Goal: Task Accomplishment & Management: Manage account settings

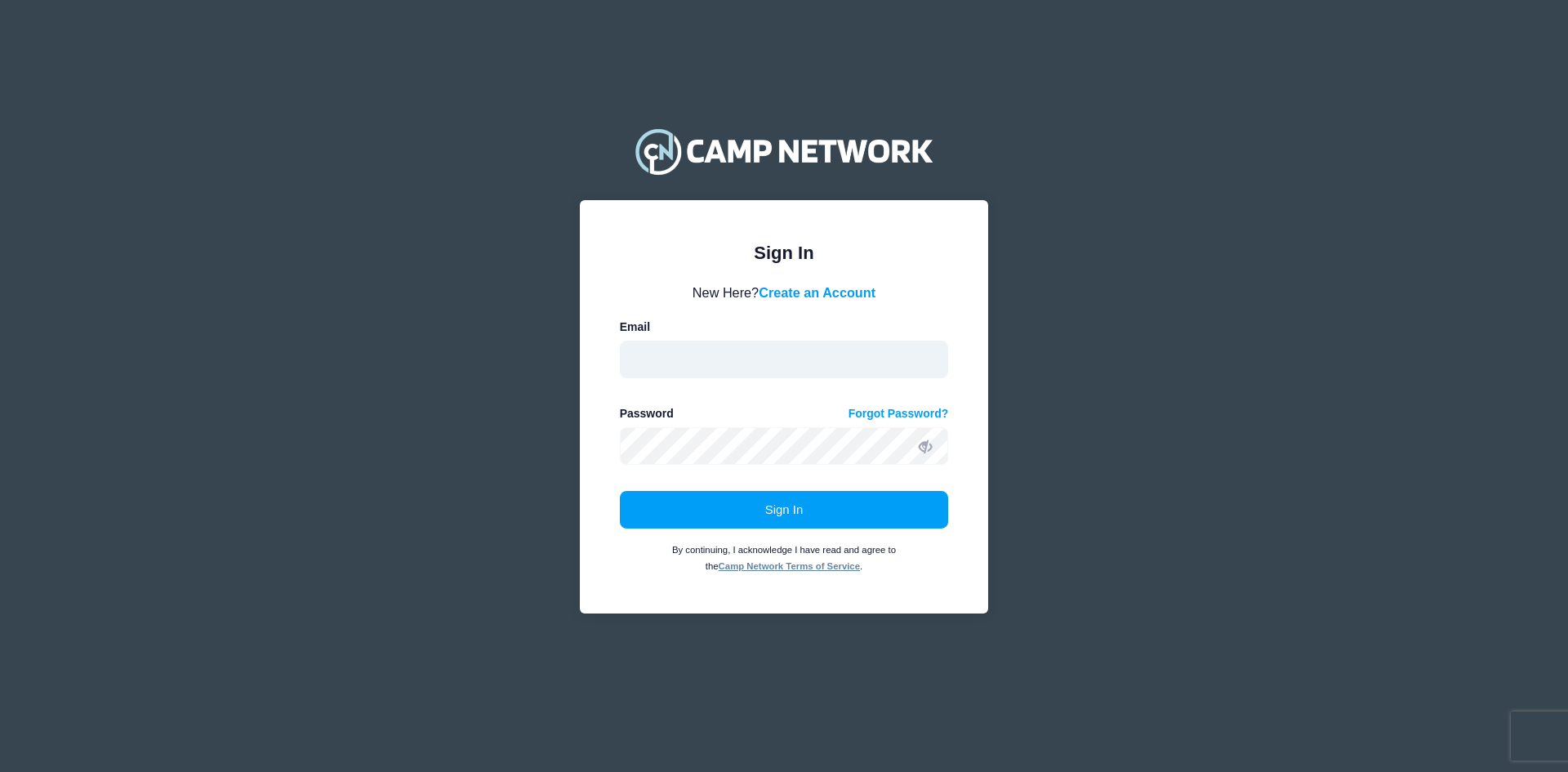
click at [816, 355] on input "email" at bounding box center [784, 359] width 329 height 38
type input "[EMAIL_ADDRESS][DOMAIN_NAME]"
click at [620, 491] on button "Sign In" at bounding box center [784, 510] width 329 height 38
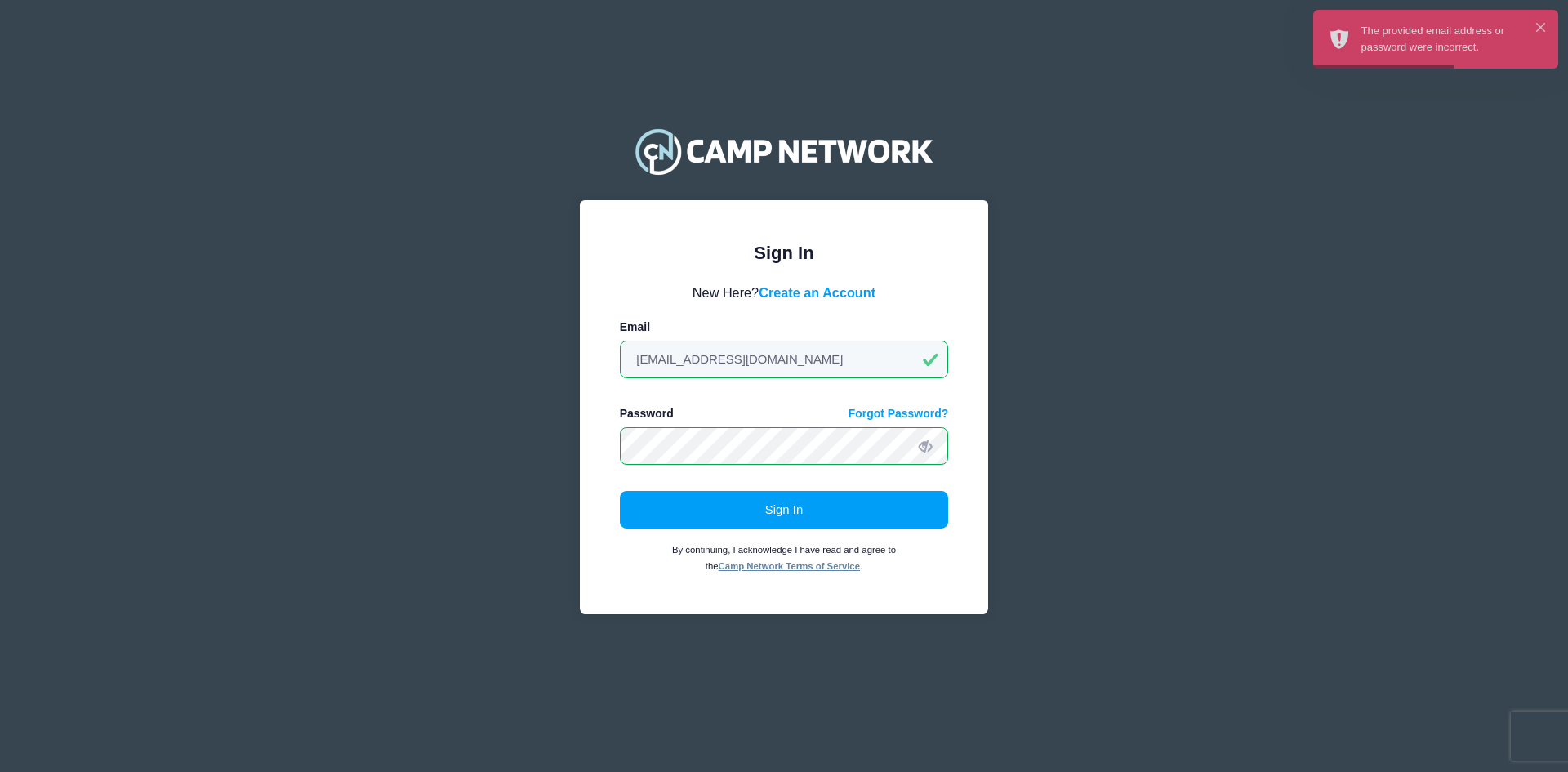
click at [594, 447] on div "Sign In Please login to continue. Directors are required to create an account p…" at bounding box center [784, 407] width 408 height 414
click at [620, 491] on button "Sign In" at bounding box center [784, 510] width 329 height 38
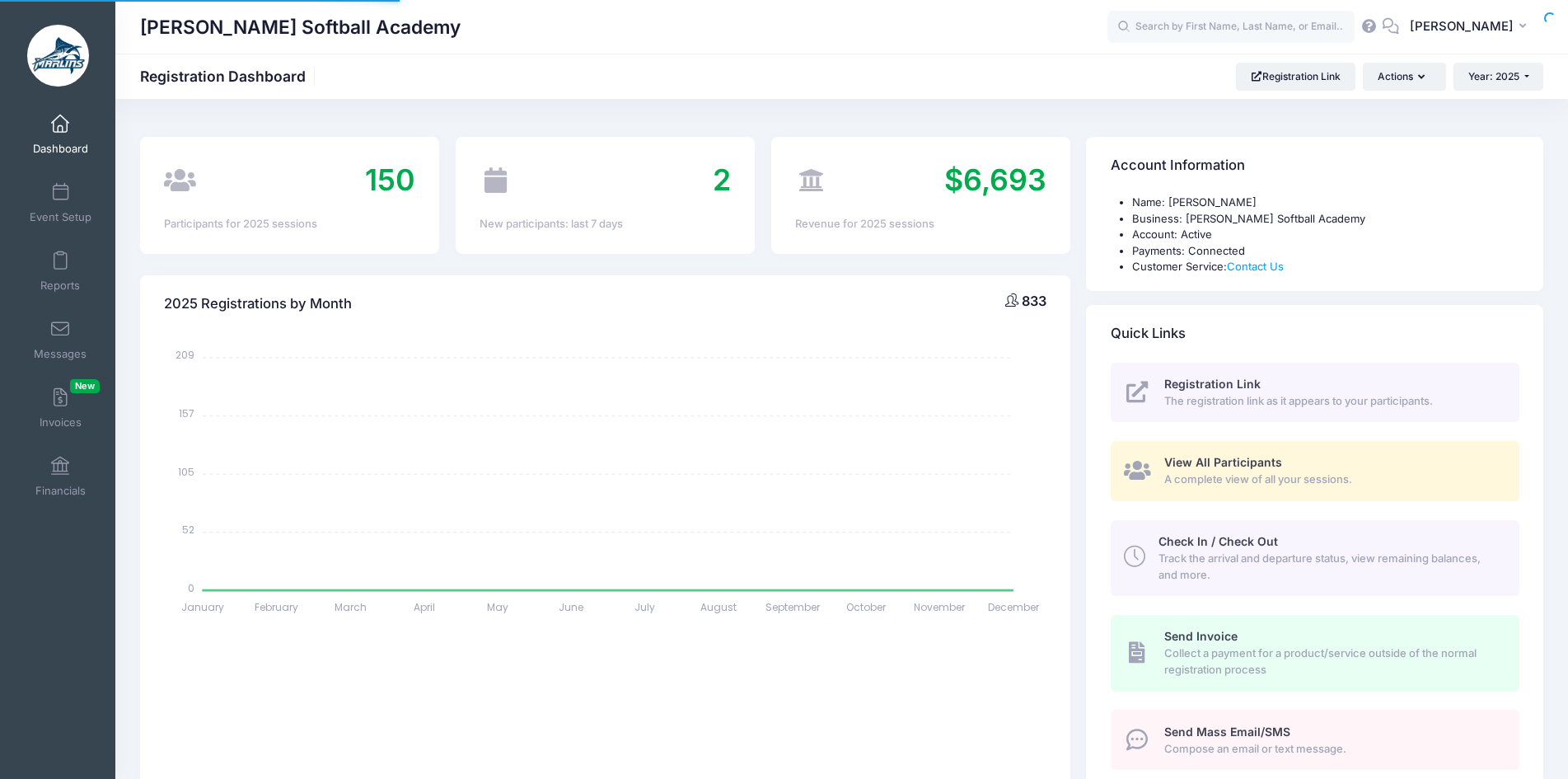
select select
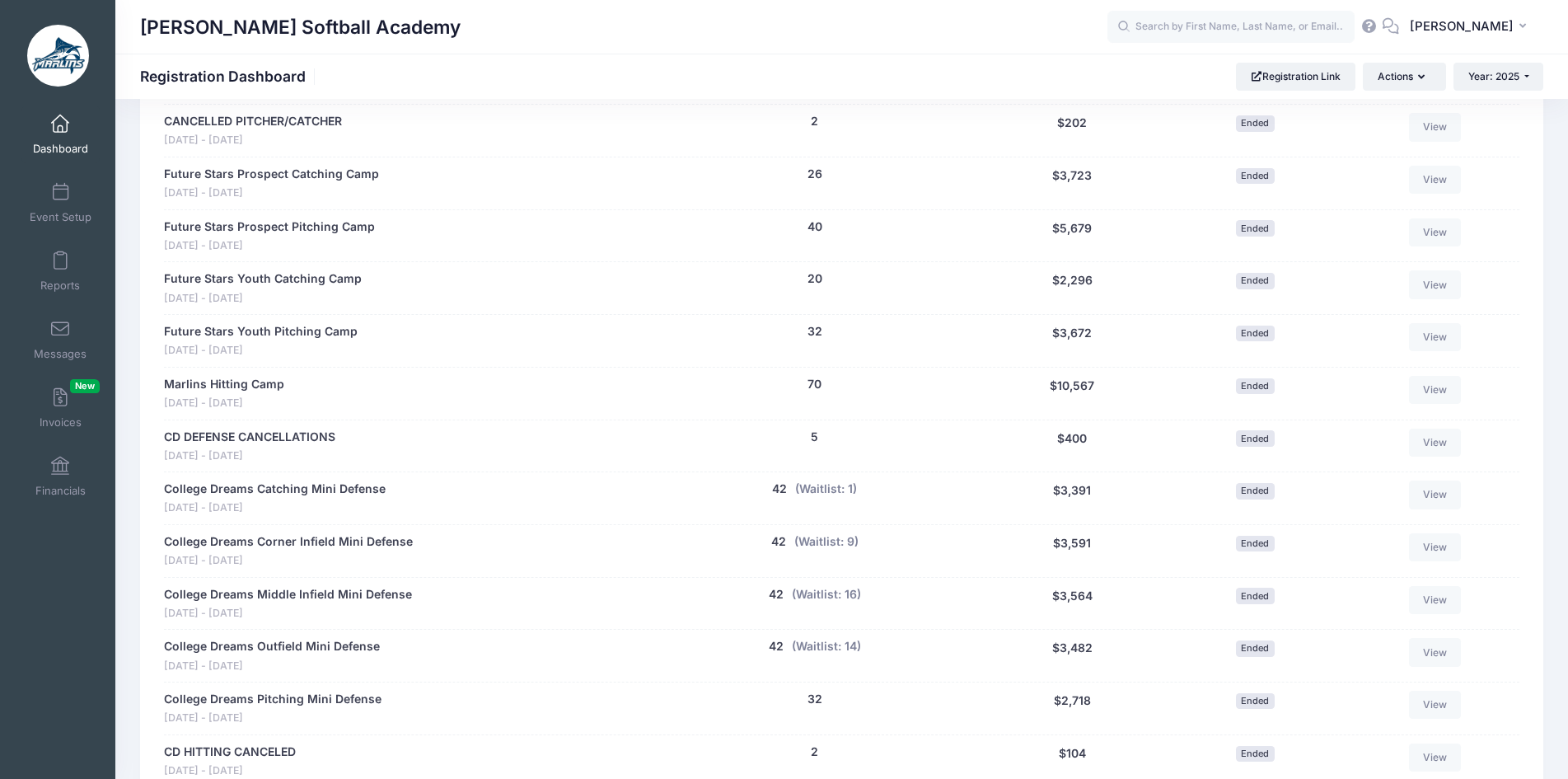
scroll to position [1895, 0]
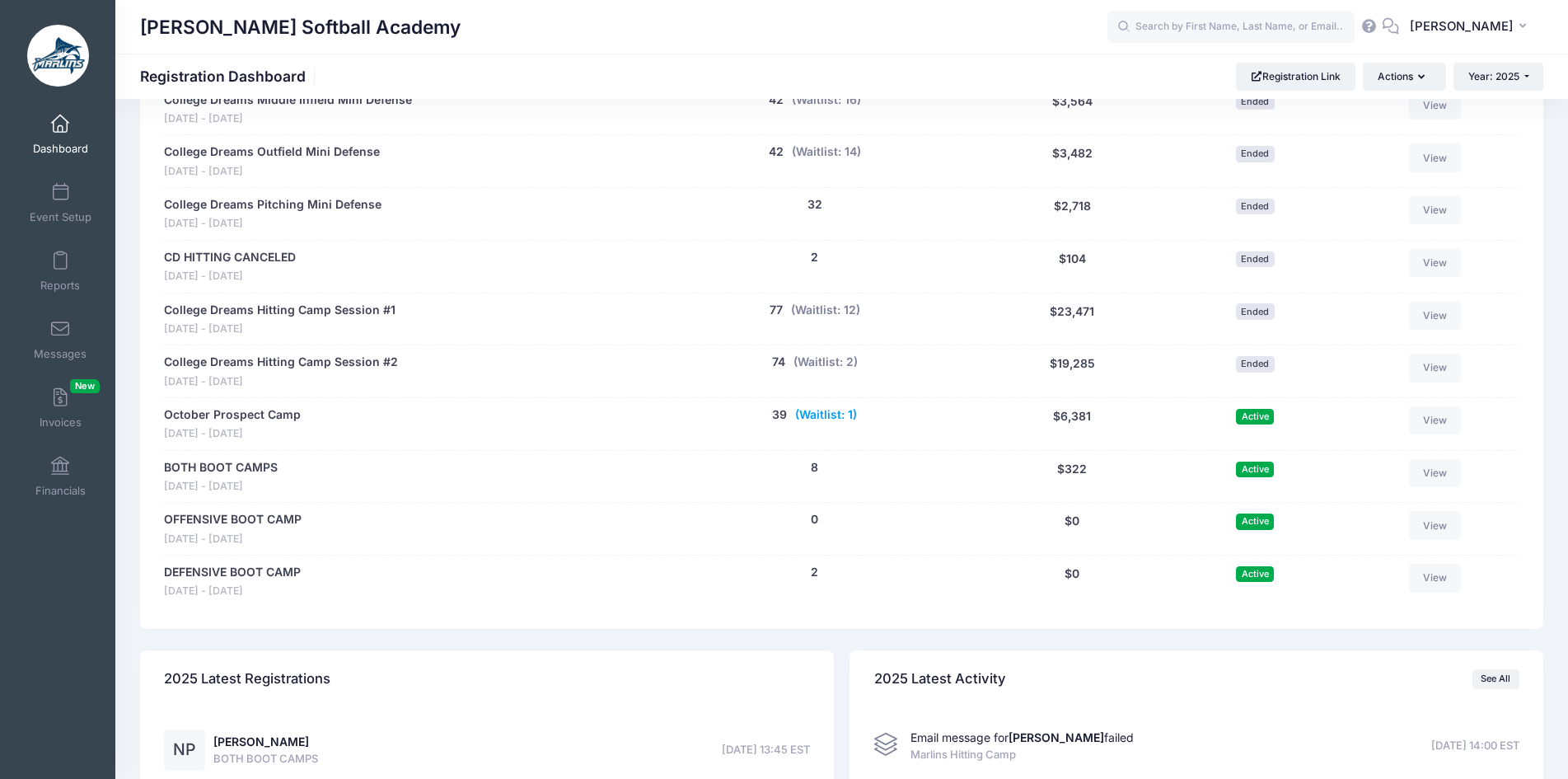
click at [846, 410] on button "(Waitlist: 1)" at bounding box center [826, 415] width 62 height 17
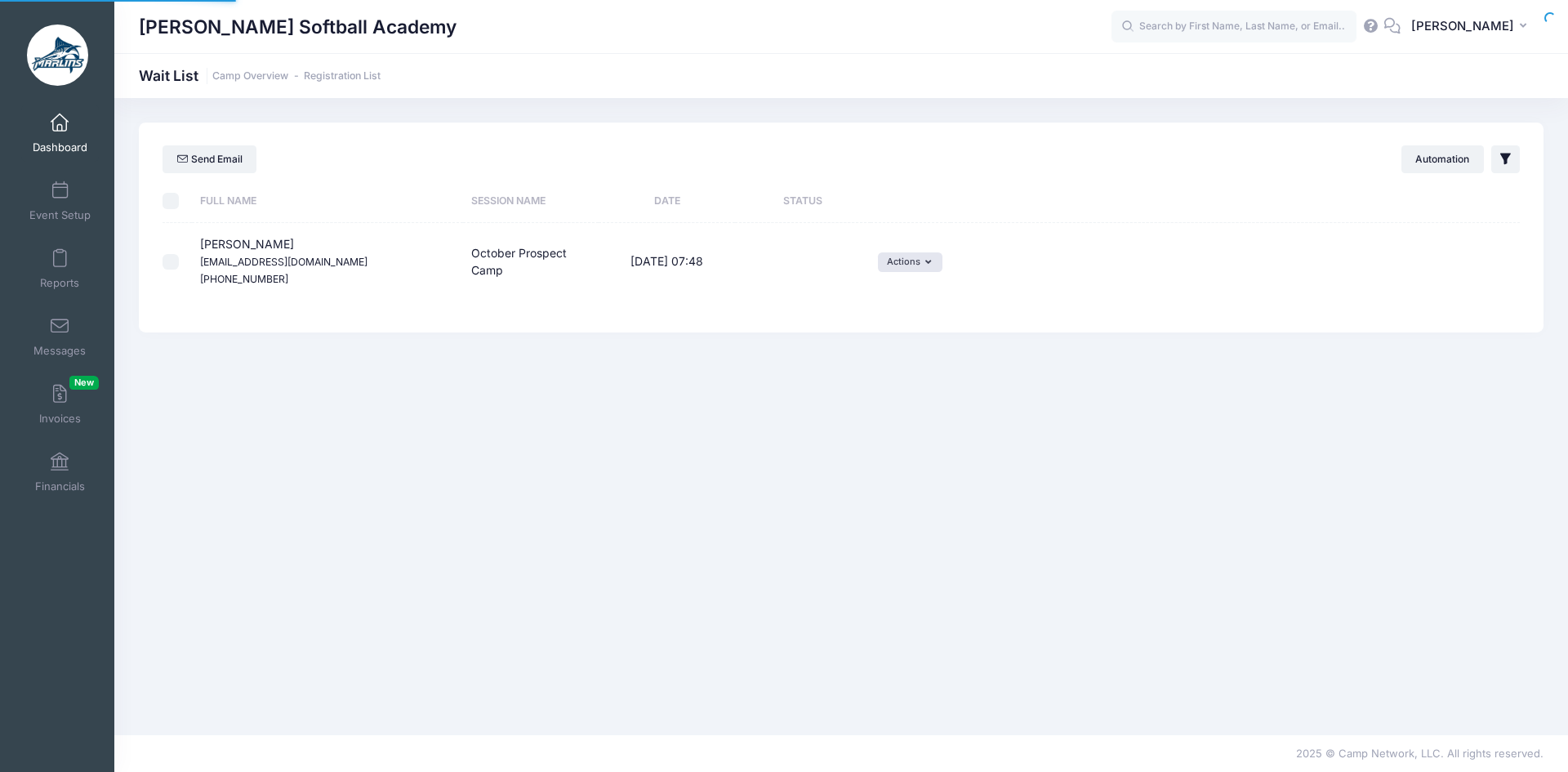
select select "50"
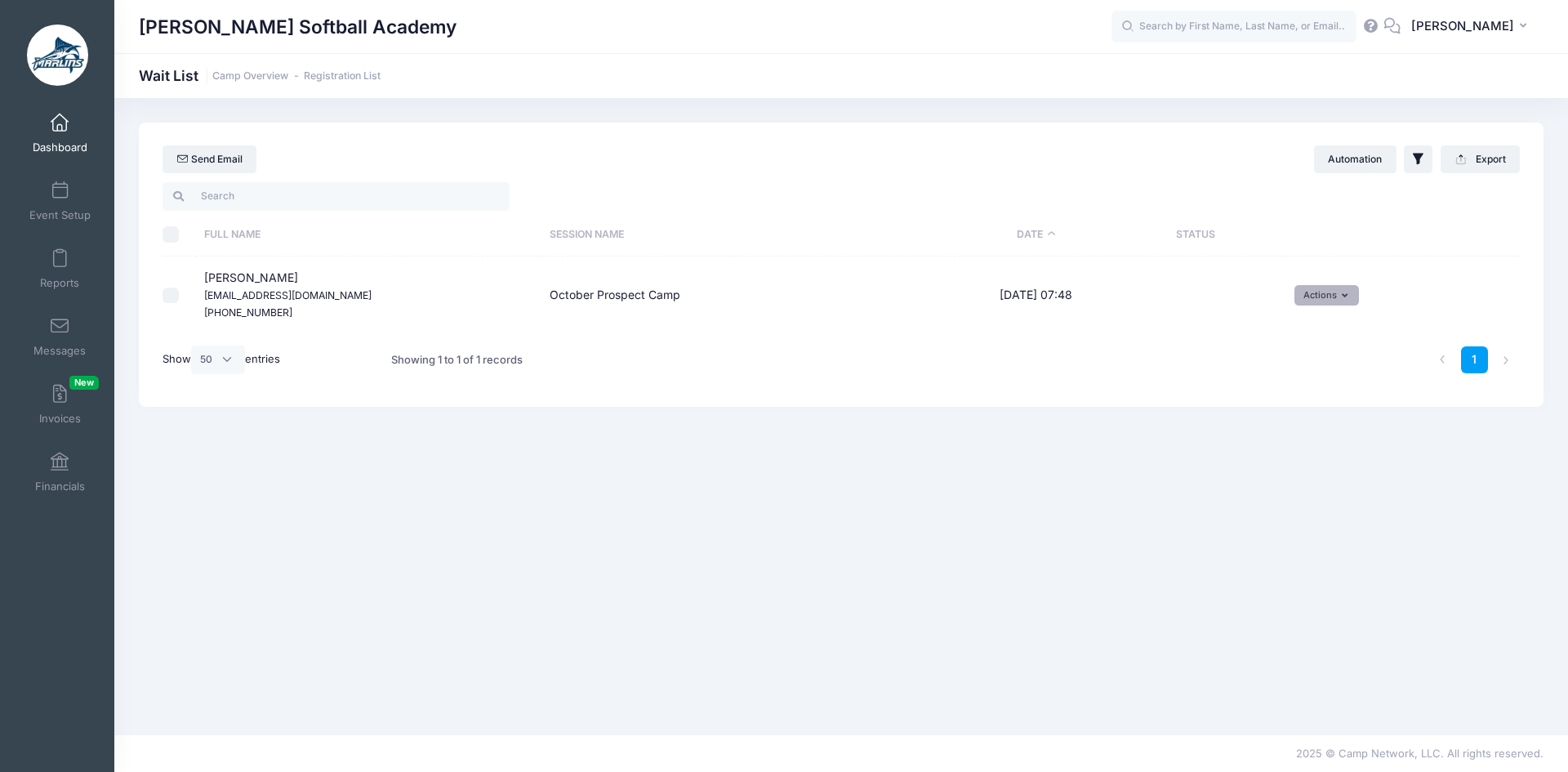
click at [1329, 297] on button "Actions" at bounding box center [1326, 294] width 65 height 20
click at [1325, 321] on link "Invite" at bounding box center [1315, 330] width 71 height 31
click at [954, 325] on select "1 2 3 4 5 6 7 8 9 10 11 12 13 14 15 16 17 18 19 20 21 22 23 24 25 26 27 28 29 3…" at bounding box center [942, 319] width 57 height 35
select select "1"
click at [920, 302] on select "1 2 3 4 5 6 7 8 9 10 11 12 13 14 15 16 17 18 19 20 21 22 23 24 25 26 27 28 29 3…" at bounding box center [942, 319] width 57 height 35
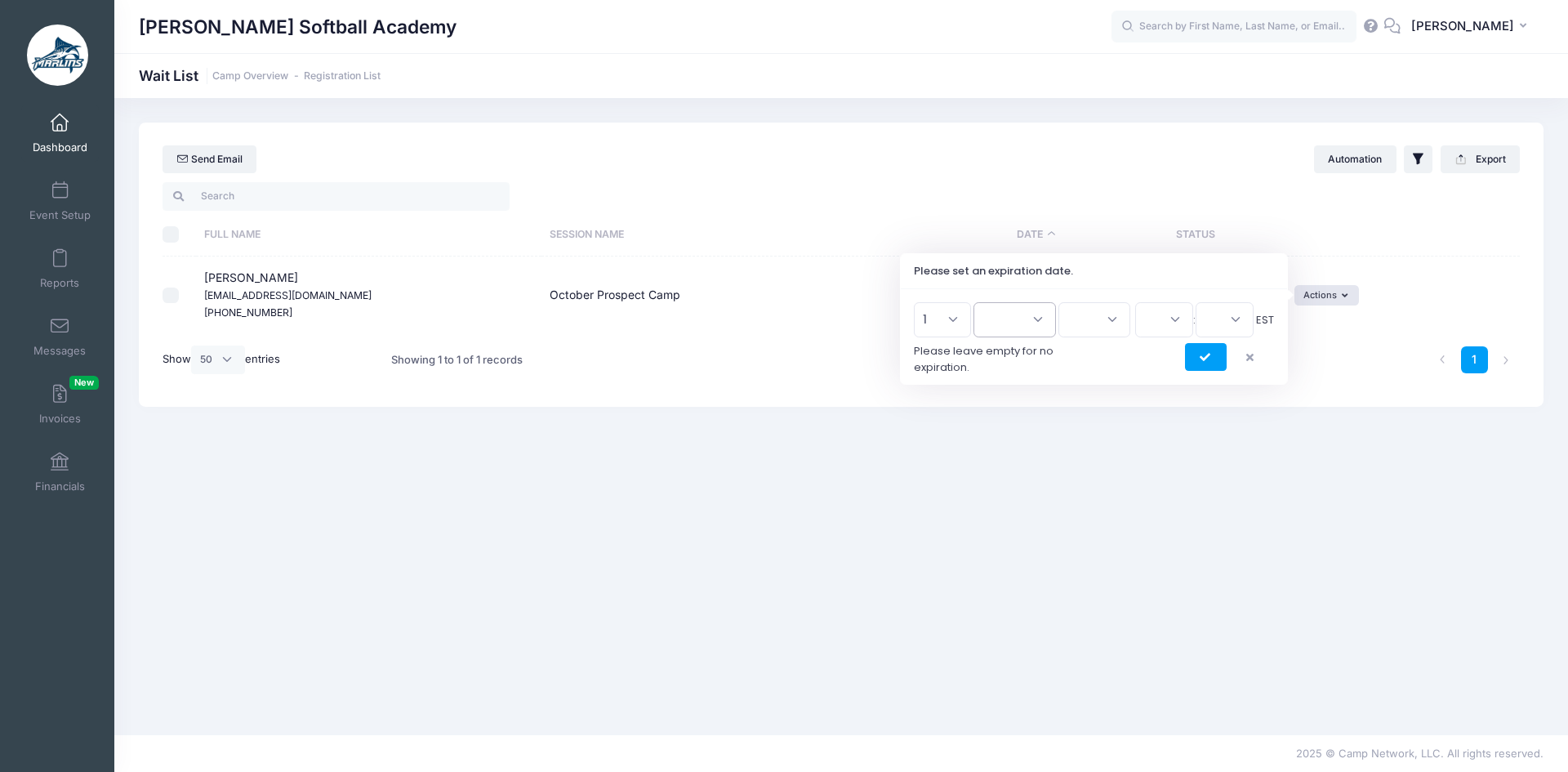
click at [1014, 325] on select "Jan Feb Mar Apr May Jun [DATE] Aug Sep Oct Nov Dec" at bounding box center [1015, 319] width 83 height 35
select select "9"
click at [981, 302] on select "Jan Feb Mar Apr May Jun [DATE] Aug Sep Oct Nov Dec" at bounding box center [1015, 319] width 83 height 35
click at [1075, 320] on select "2026 2025" at bounding box center [1094, 319] width 71 height 35
select select "2025"
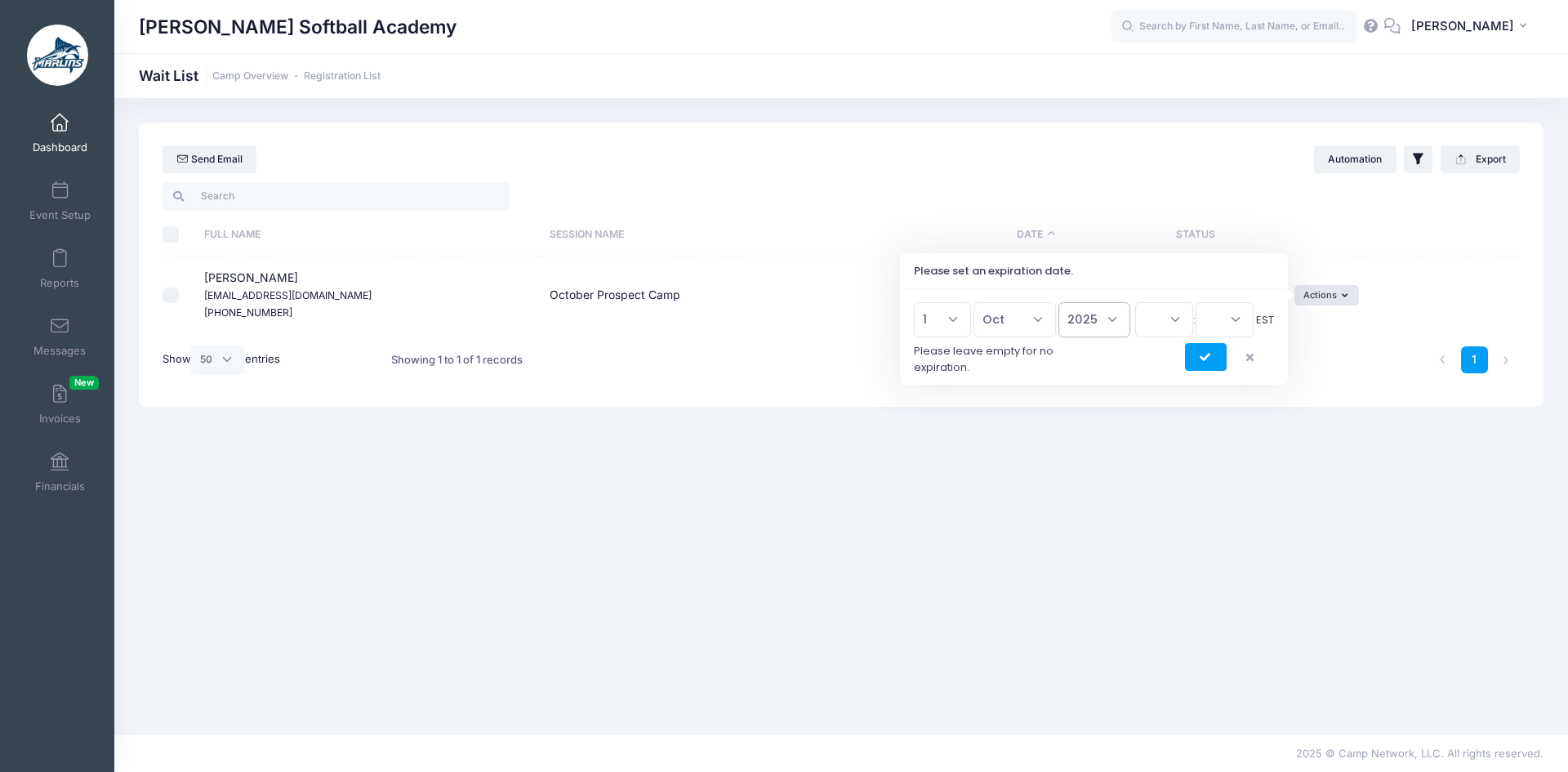
click at [1058, 302] on select "2026 2025" at bounding box center [1094, 319] width 71 height 35
click at [1148, 322] on select "00 01 02 03 04 05 06 07 08 09 10 11 12 13 14 15 16 17 18 19 20 21 22 23" at bounding box center [1164, 319] width 58 height 35
select select "18"
click at [1135, 302] on select "00 01 02 03 04 05 06 07 08 09 10 11 12 13 14 15 16 17 18 19 20 21 22 23" at bounding box center [1164, 319] width 58 height 35
click at [1201, 325] on select "00 15 30 45" at bounding box center [1225, 319] width 58 height 35
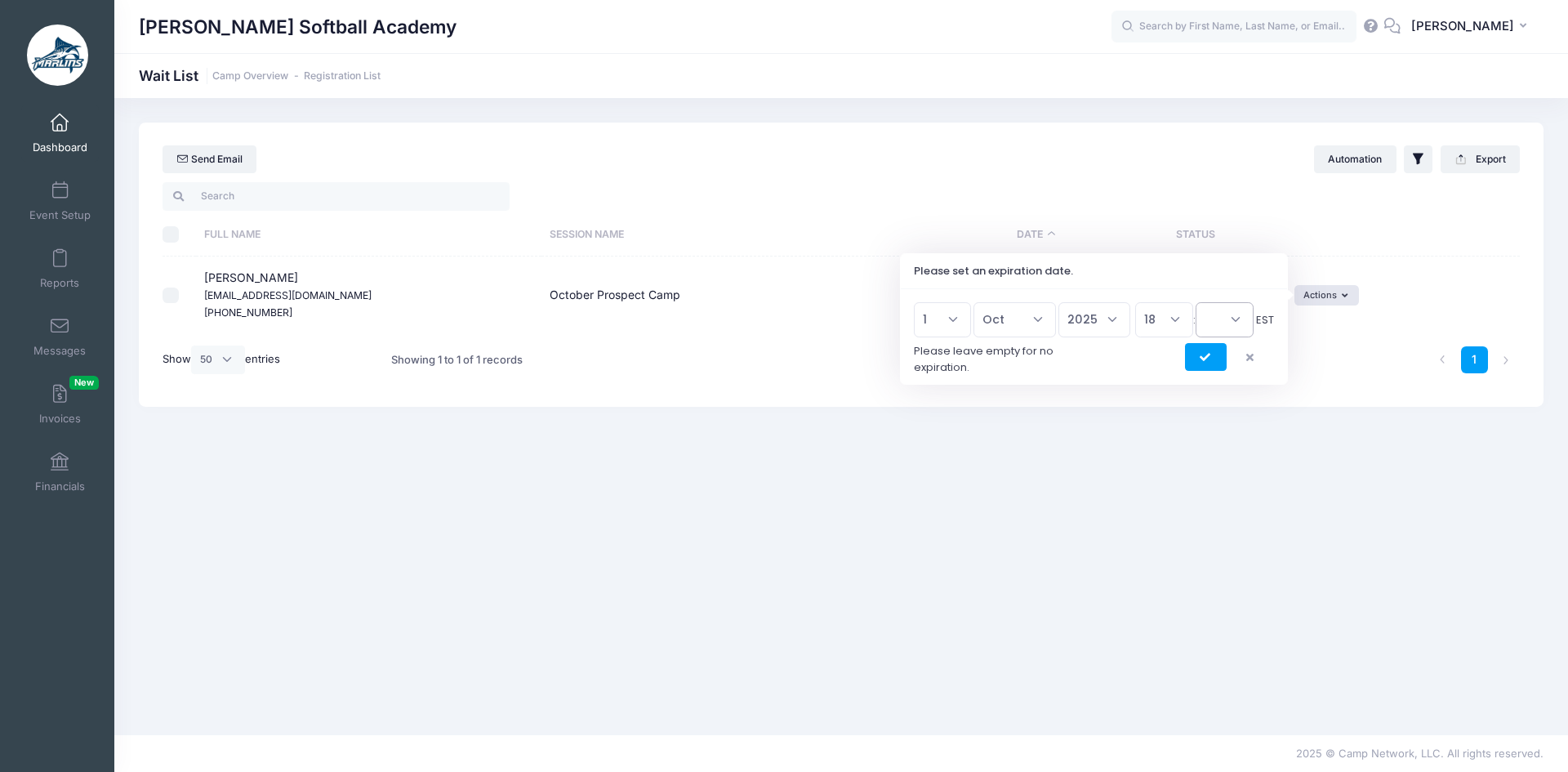
select select "30"
click at [1196, 302] on select "00 15 30 45" at bounding box center [1225, 319] width 58 height 35
click at [1208, 357] on icon "submit" at bounding box center [1207, 357] width 13 height 0
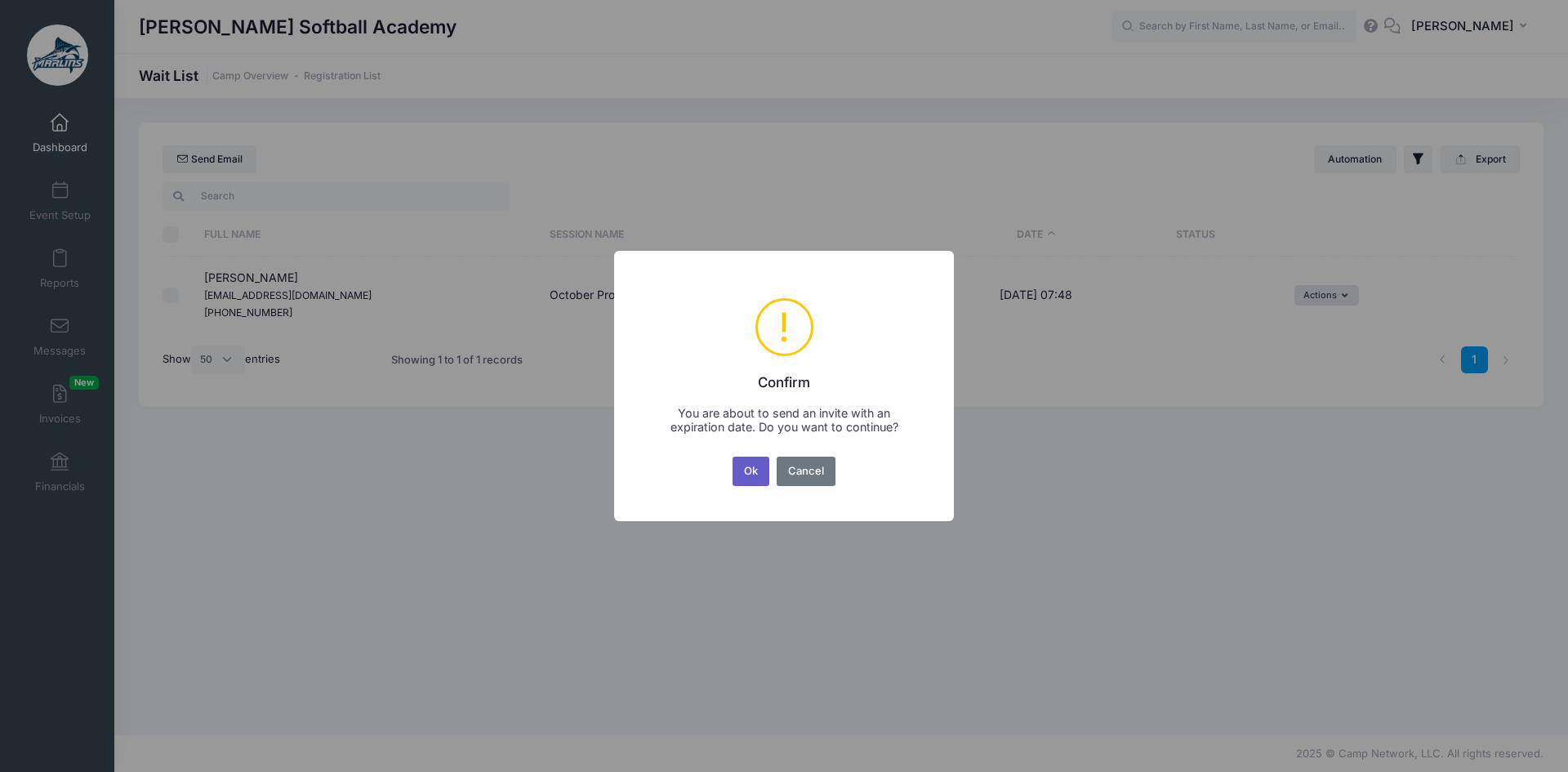
click at [753, 463] on button "Ok" at bounding box center [752, 470] width 38 height 29
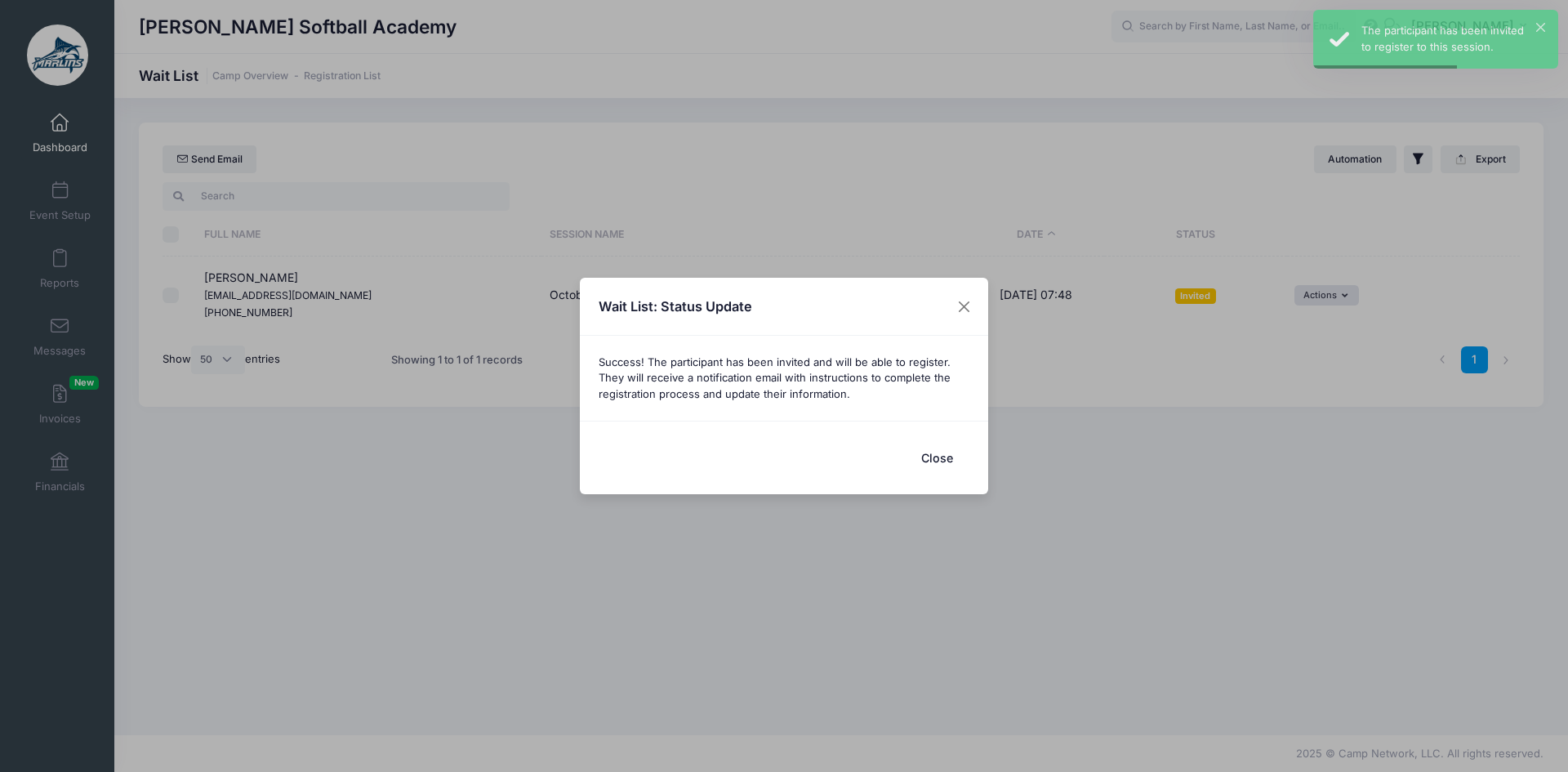
click at [945, 460] on button "Close" at bounding box center [936, 457] width 65 height 35
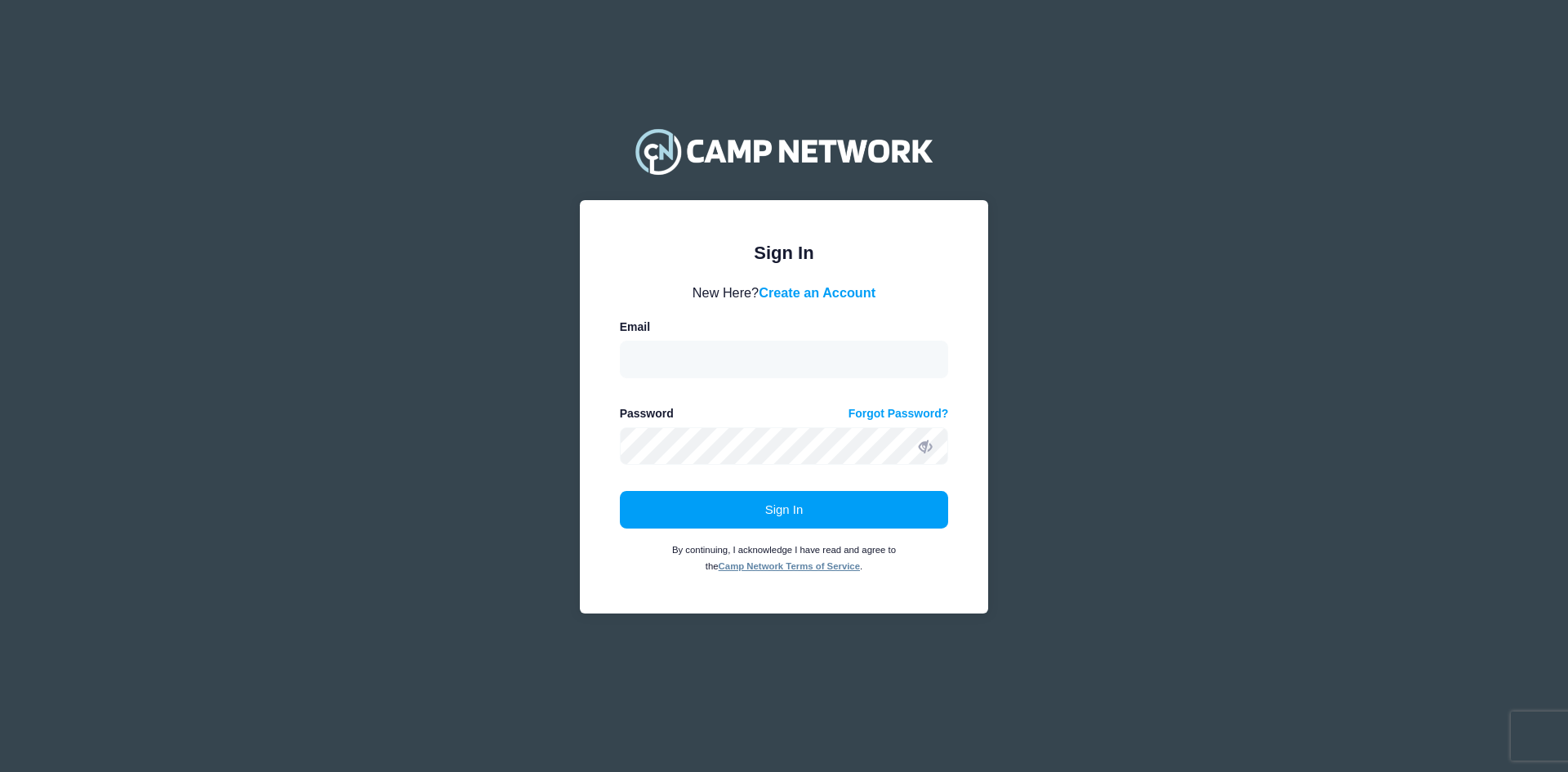
drag, startPoint x: 652, startPoint y: 381, endPoint x: 658, endPoint y: 368, distance: 14.3
click at [656, 375] on form "New Here? Create an Account Email Password Forgot Password? Sign In By continui…" at bounding box center [784, 428] width 329 height 291
click at [666, 362] on input "email" at bounding box center [784, 359] width 329 height 38
type input "marlinsoftballacademy@gmail.com"
